Goal: Information Seeking & Learning: Understand process/instructions

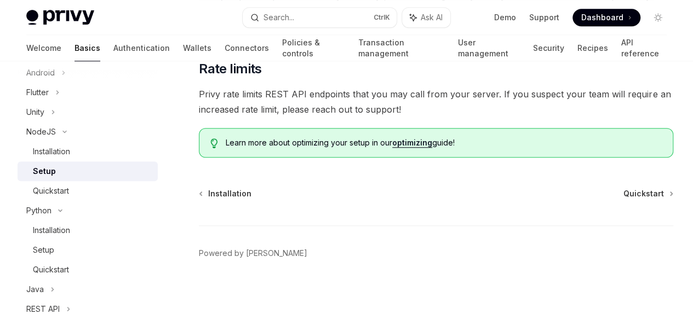
scroll to position [455, 0]
click at [58, 147] on div "Installation" at bounding box center [51, 151] width 37 height 13
click at [78, 156] on div "Installation" at bounding box center [92, 151] width 118 height 13
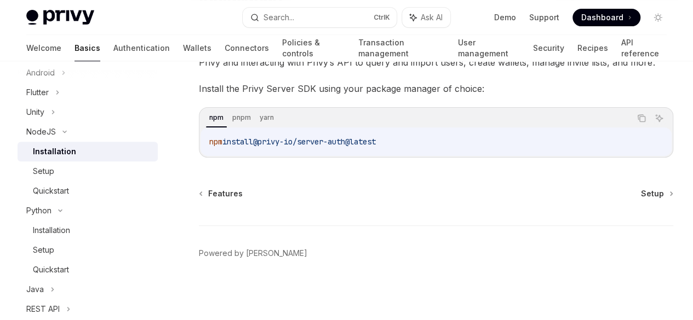
scroll to position [159, 0]
click at [58, 185] on div "Quickstart" at bounding box center [51, 191] width 36 height 13
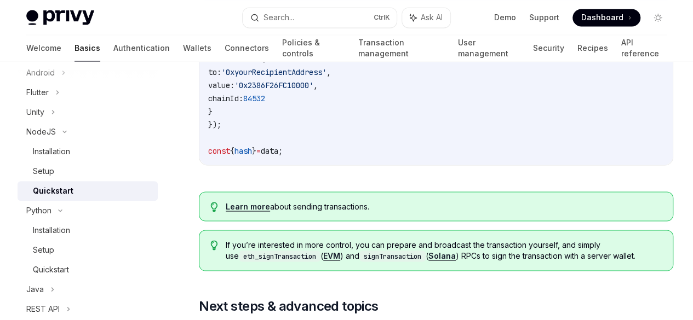
scroll to position [1019, 0]
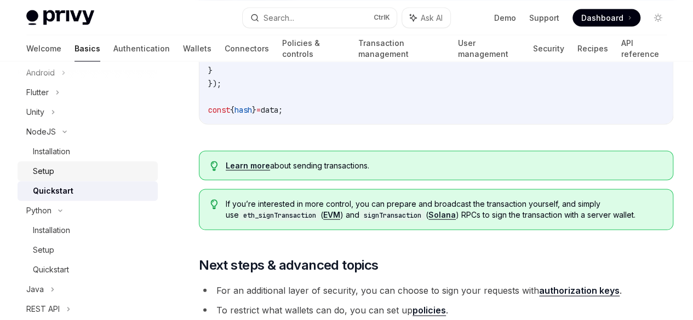
click at [58, 166] on div "Setup" at bounding box center [92, 171] width 118 height 13
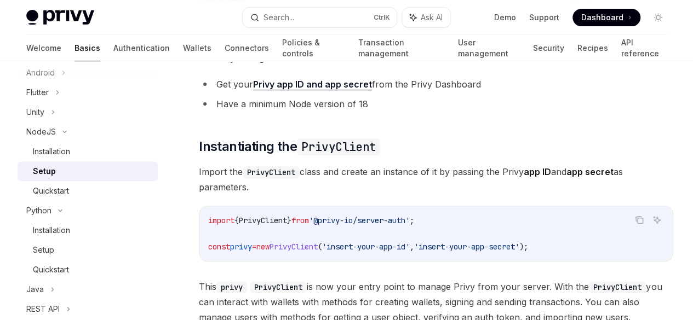
scroll to position [0, 17]
click at [313, 24] on button "Search... Ctrl K" at bounding box center [320, 18] width 154 height 20
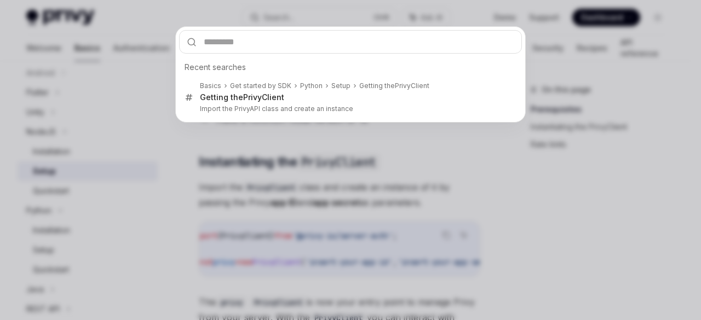
click at [306, 20] on div "Recent searches Basics Get started by SDK Python Setup Getting the PrivyC lient…" at bounding box center [350, 160] width 701 height 320
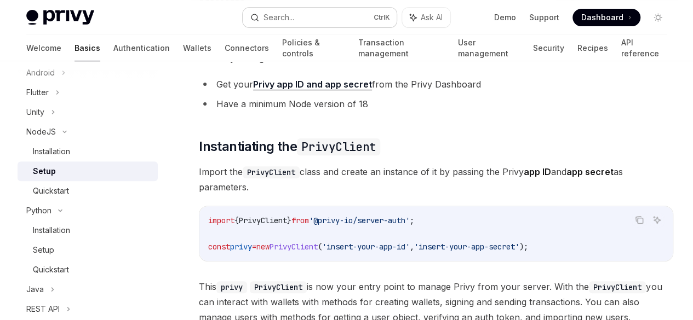
drag, startPoint x: 0, startPoint y: 4, endPoint x: 272, endPoint y: 16, distance: 271.9
click at [272, 16] on div "Search..." at bounding box center [278, 17] width 31 height 13
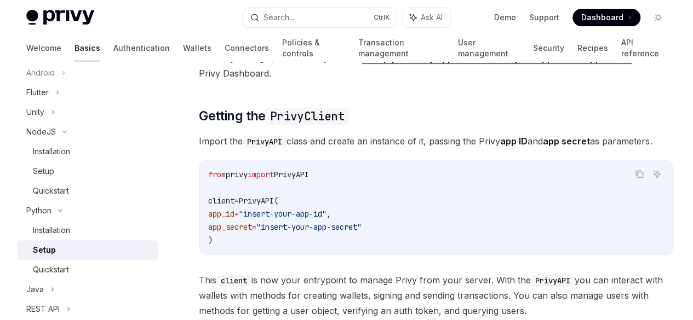
scroll to position [138, 0]
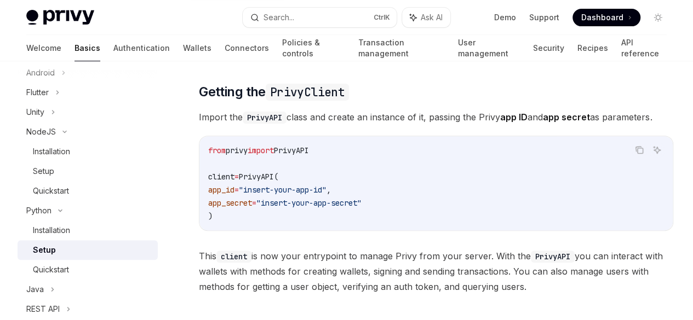
type textarea "*"
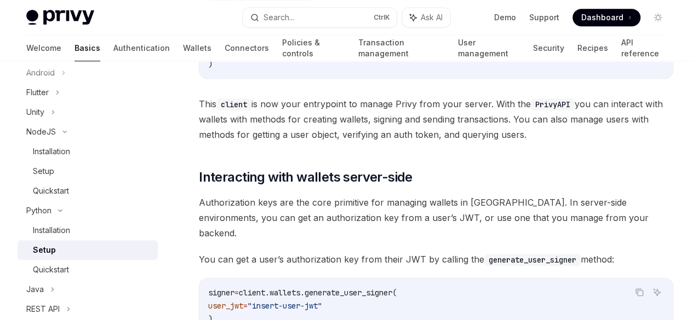
scroll to position [290, 0]
click at [313, 17] on button "Search... Ctrl K" at bounding box center [320, 18] width 154 height 20
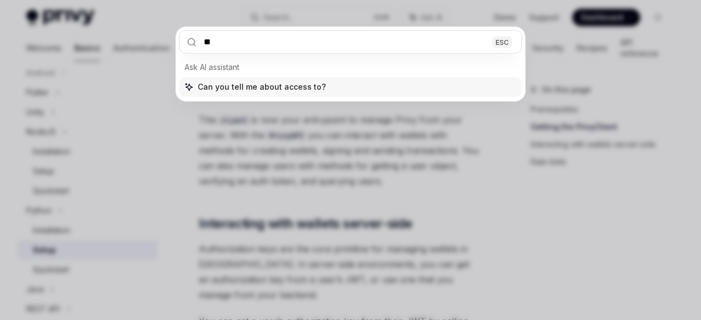
type input "*"
type input "**********"
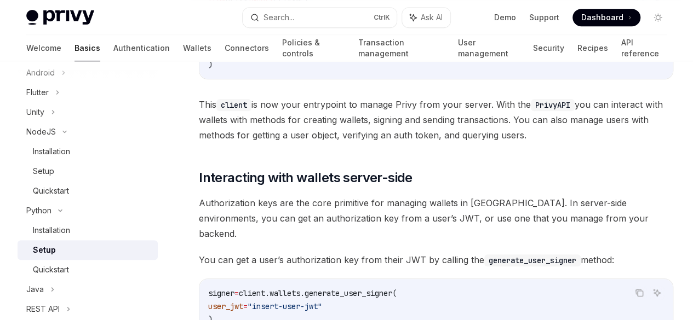
type textarea "*"
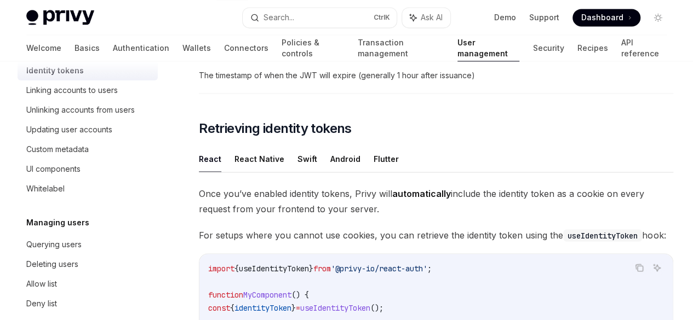
scroll to position [902, 0]
